Goal: Transaction & Acquisition: Purchase product/service

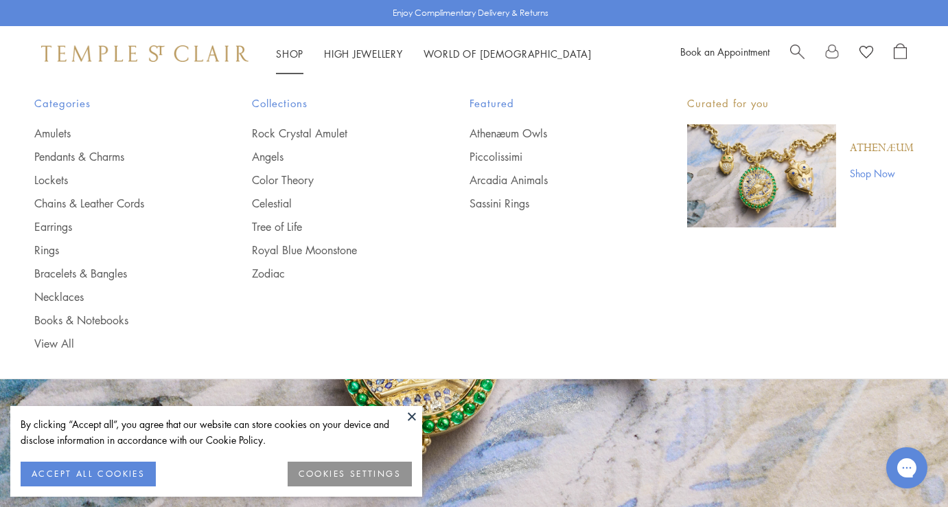
click at [0, 0] on div "POPUP Form" at bounding box center [0, 0] width 0 height 0
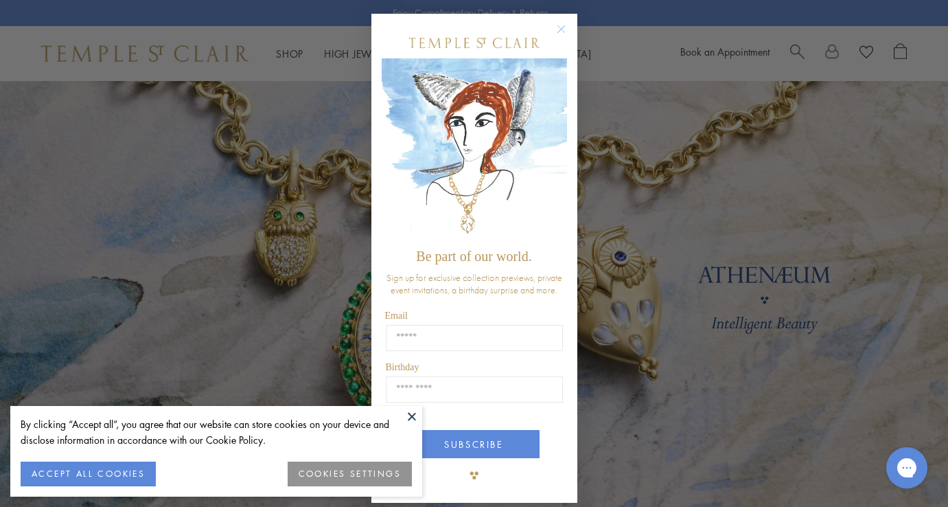
click at [130, 467] on button "ACCEPT ALL COOKIES" at bounding box center [88, 473] width 135 height 25
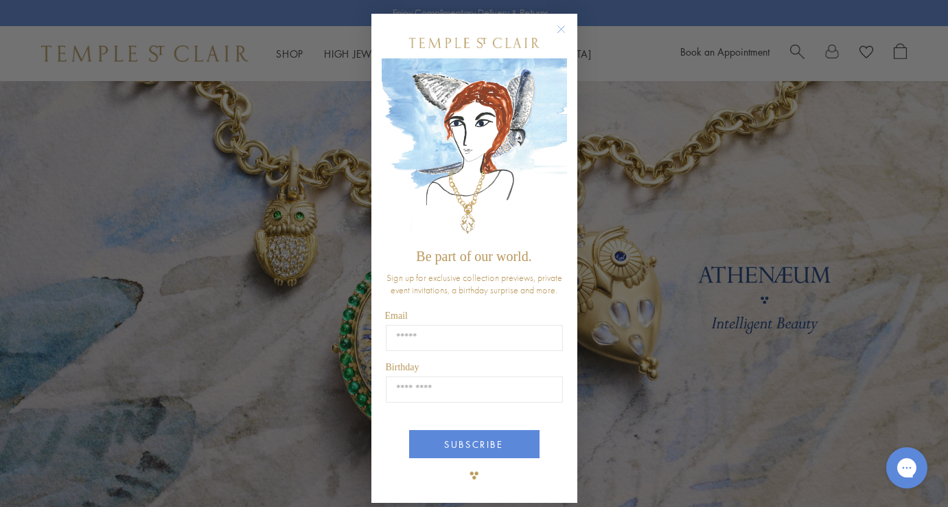
click at [560, 26] on circle "Close dialog" at bounding box center [561, 29] width 16 height 16
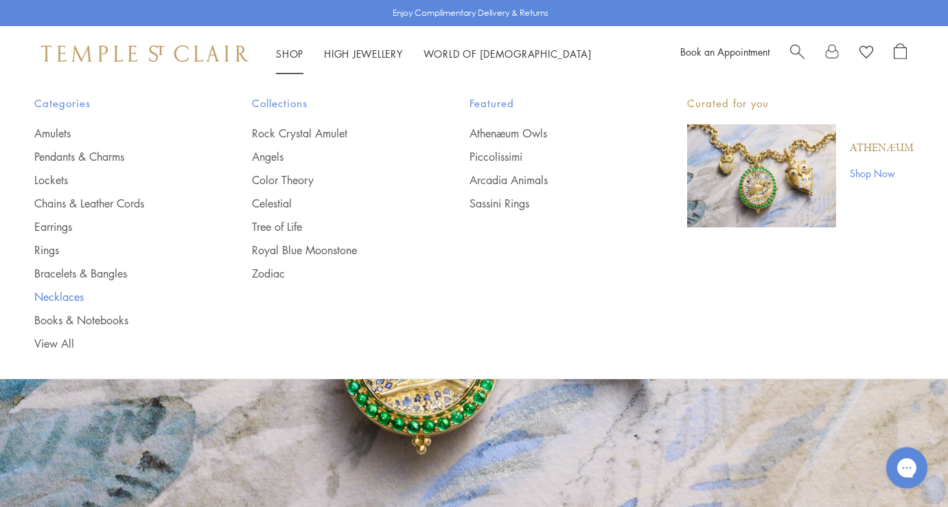
click at [71, 295] on link "Necklaces" at bounding box center [115, 296] width 163 height 15
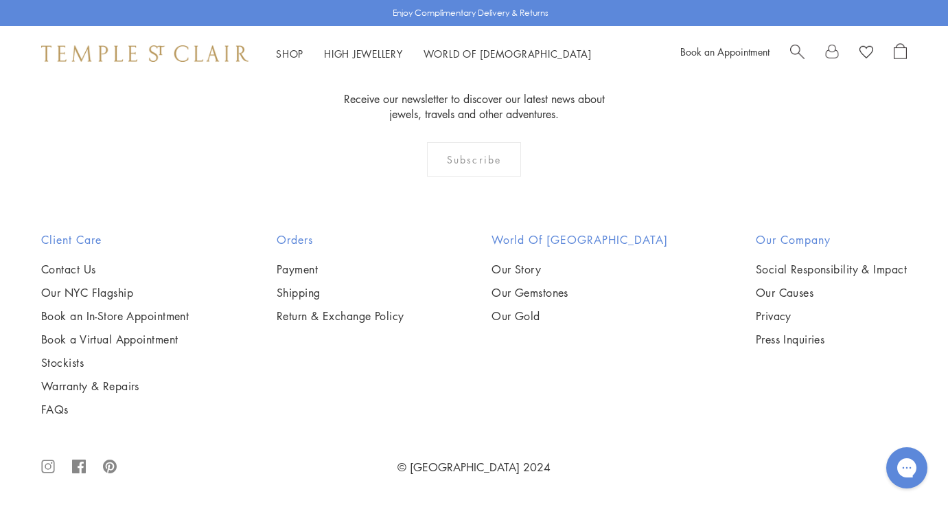
scroll to position [4214, 0]
